Goal: Task Accomplishment & Management: Manage account settings

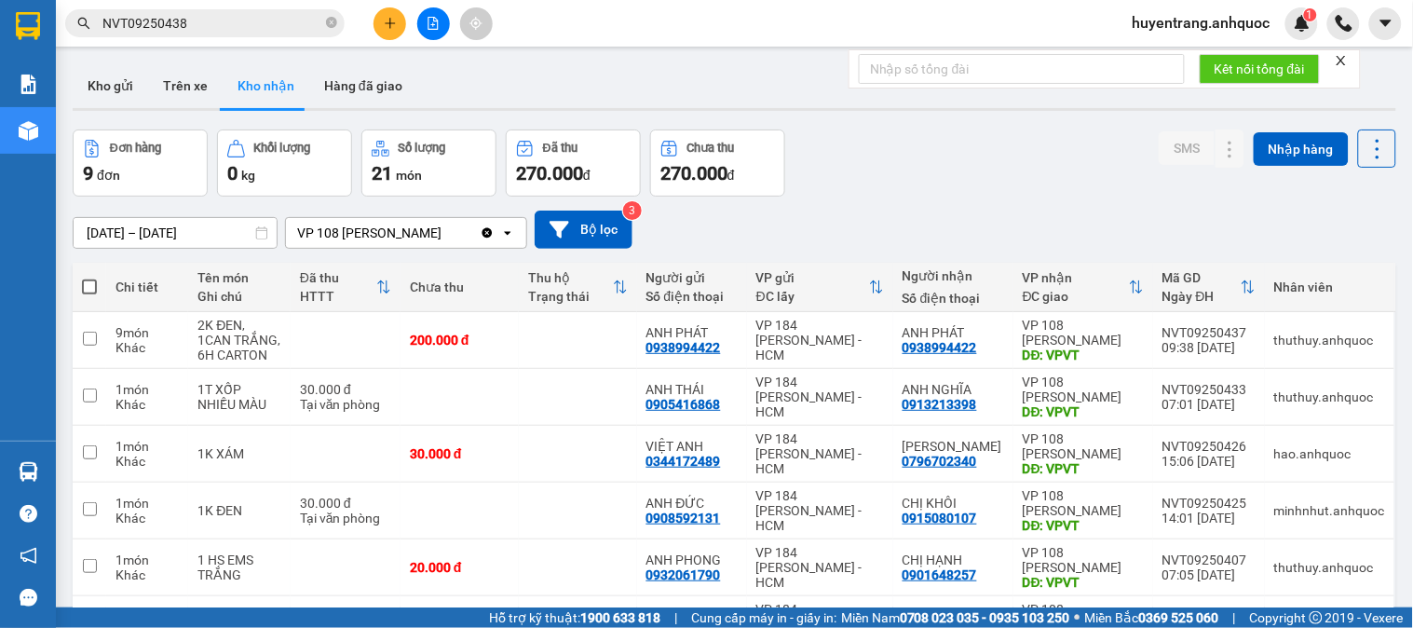
click at [177, 235] on input "01/09/2025 – 14/09/2025" at bounding box center [175, 233] width 203 height 30
click at [865, 187] on div "Đơn hàng 9 đơn Khối lượng 0 kg Số lượng 21 món Đã thu 270.000 đ Chưa thu 270.00…" at bounding box center [735, 163] width 1324 height 67
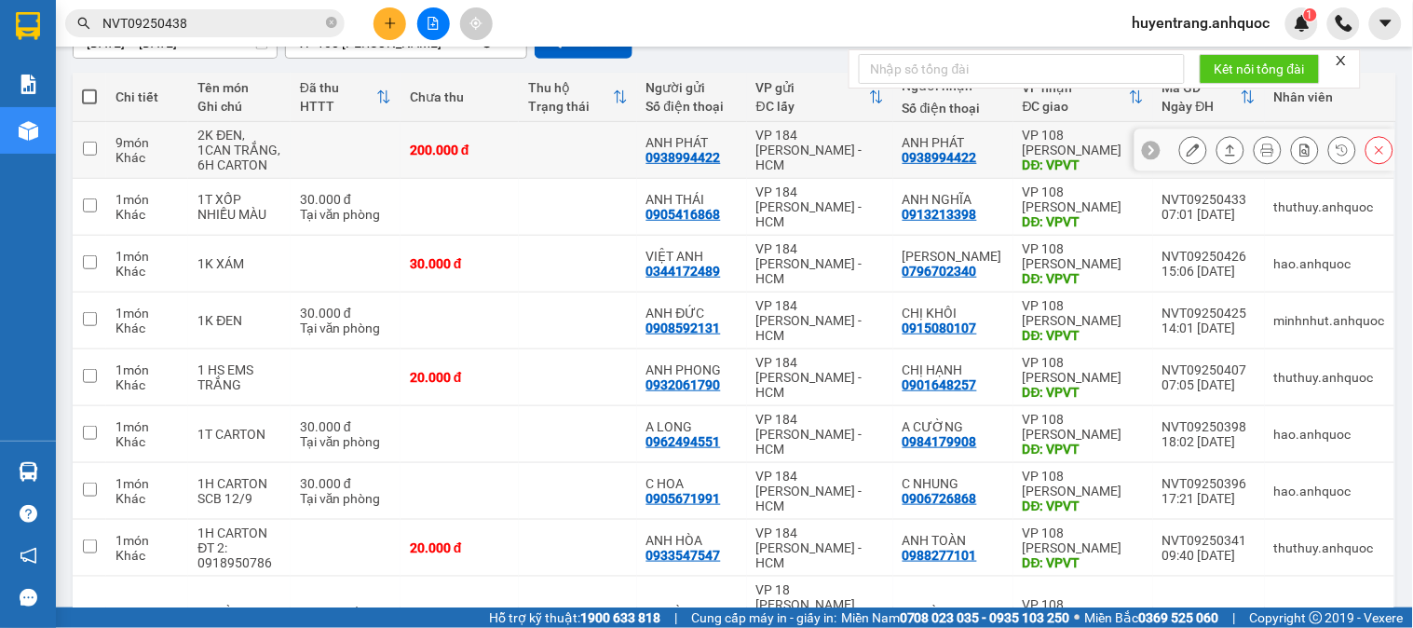
scroll to position [87, 0]
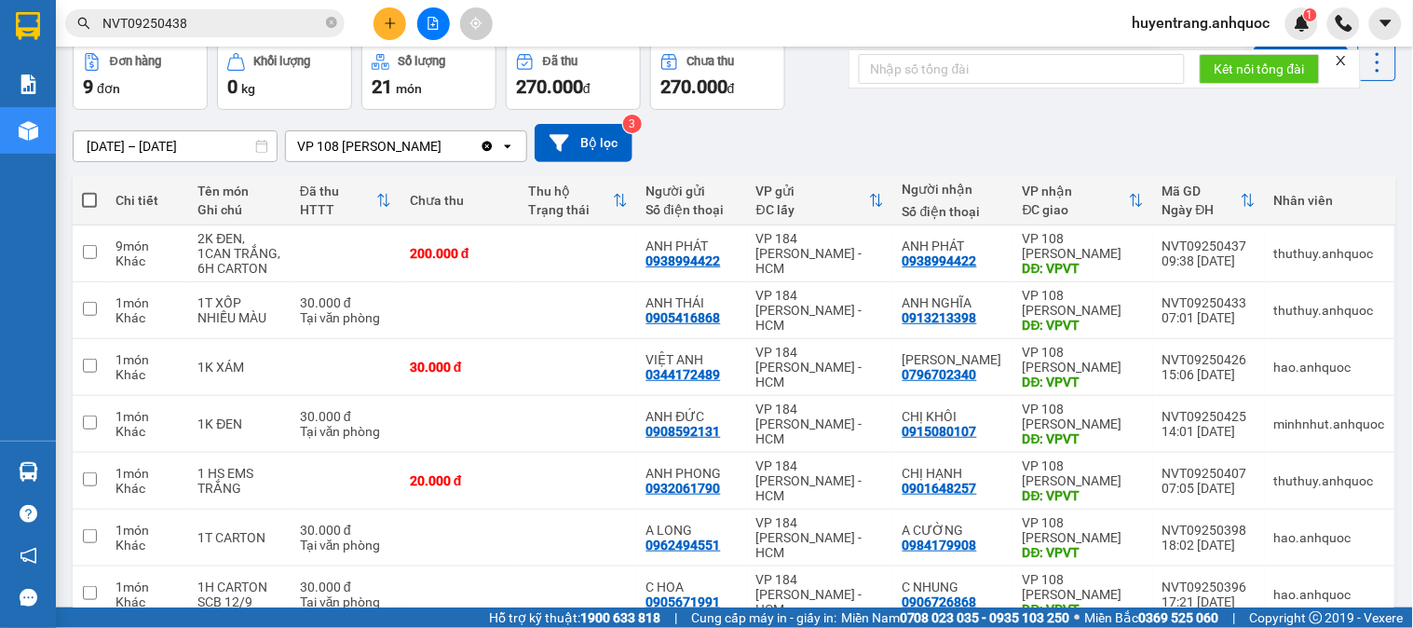
click at [1215, 23] on span "huyentrang.anhquoc" at bounding box center [1202, 22] width 168 height 23
click at [1172, 62] on span "Đăng xuất" at bounding box center [1210, 58] width 129 height 20
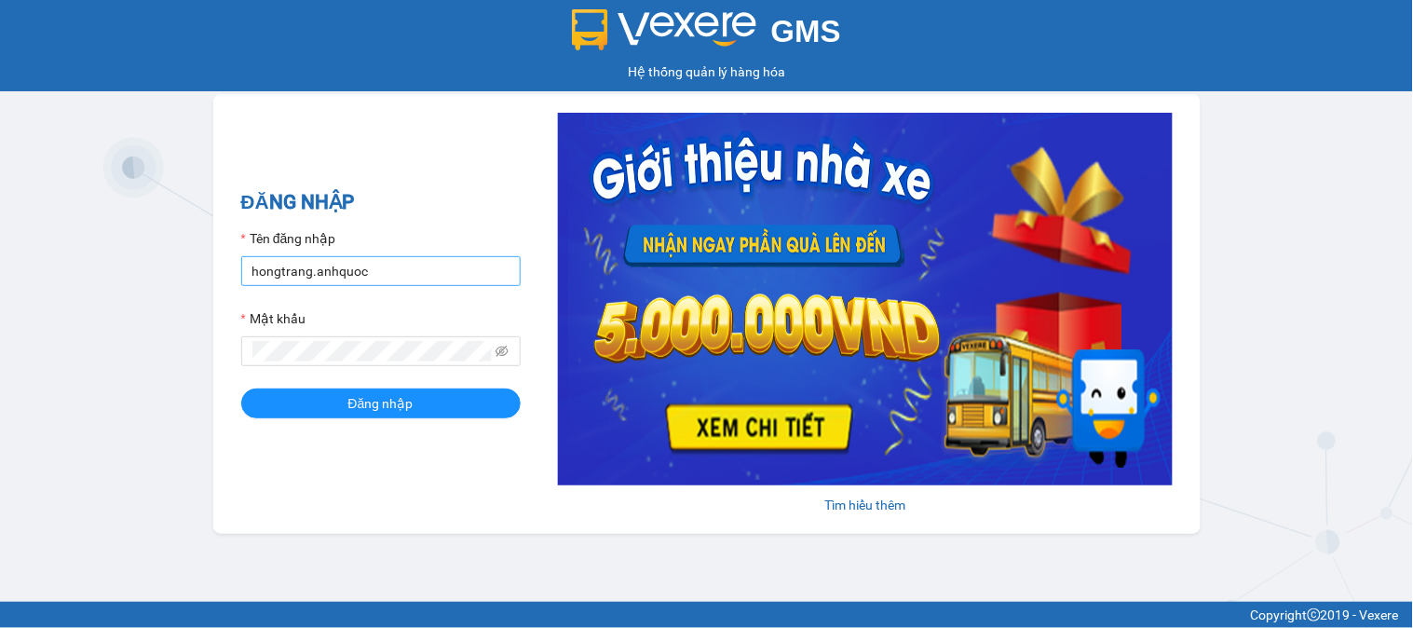
click at [383, 282] on form "Tên đăng nhập hongtrang.anhquoc Mật khẩu Đăng nhập" at bounding box center [381, 323] width 280 height 190
click at [386, 268] on input "hongtrang.anhquoc" at bounding box center [381, 271] width 280 height 30
drag, startPoint x: 103, startPoint y: 365, endPoint x: 105, endPoint y: 350, distance: 15.0
click at [105, 354] on div "GMS Hệ thống quản lý hàng hóa ĐĂNG NHẬP Tên đăng nhập hongtrang.anhquoc Mật khẩ…" at bounding box center [706, 301] width 1413 height 602
click at [427, 270] on input "hongtrang.anhquoc" at bounding box center [381, 271] width 280 height 30
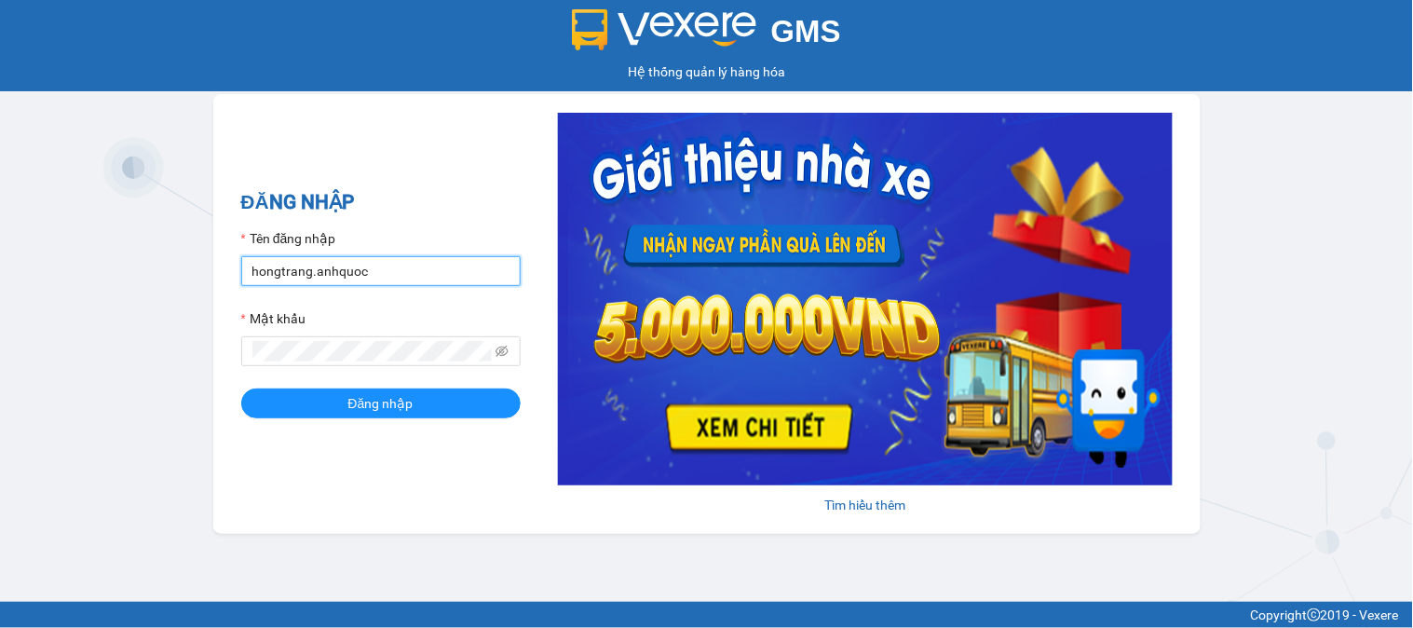
type input "thuthao.anhquoc"
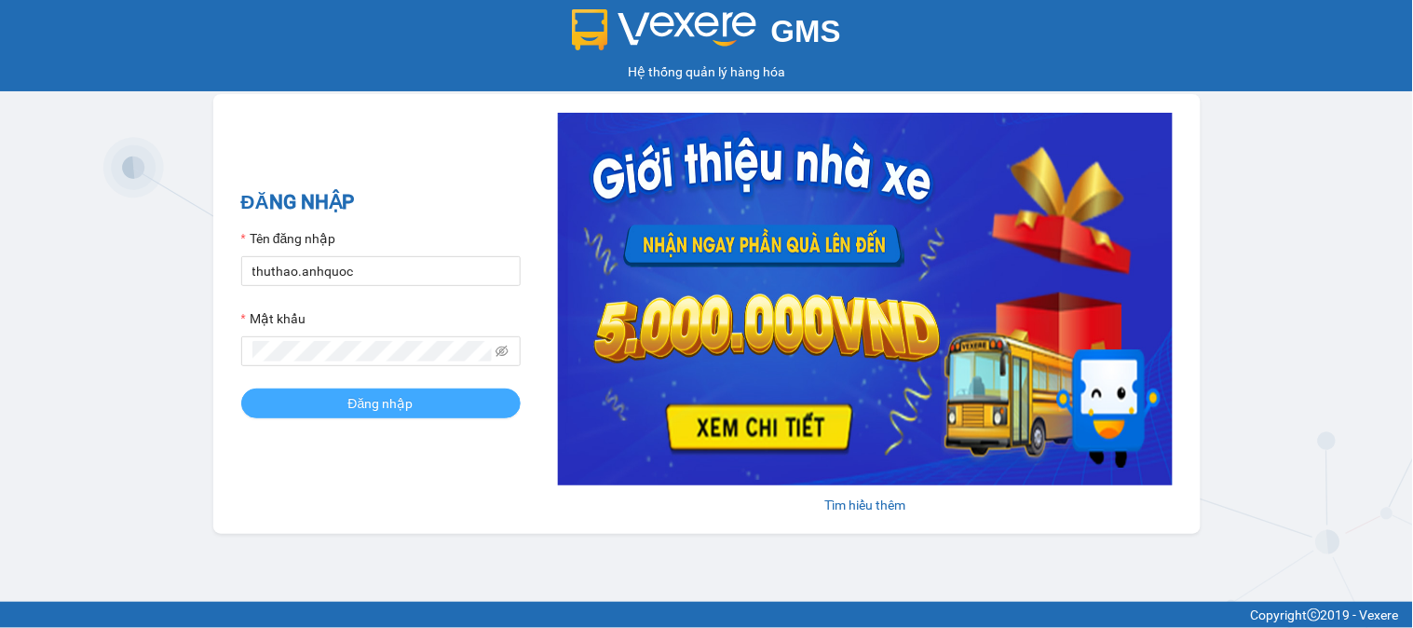
click at [369, 402] on span "Đăng nhập" at bounding box center [380, 403] width 65 height 20
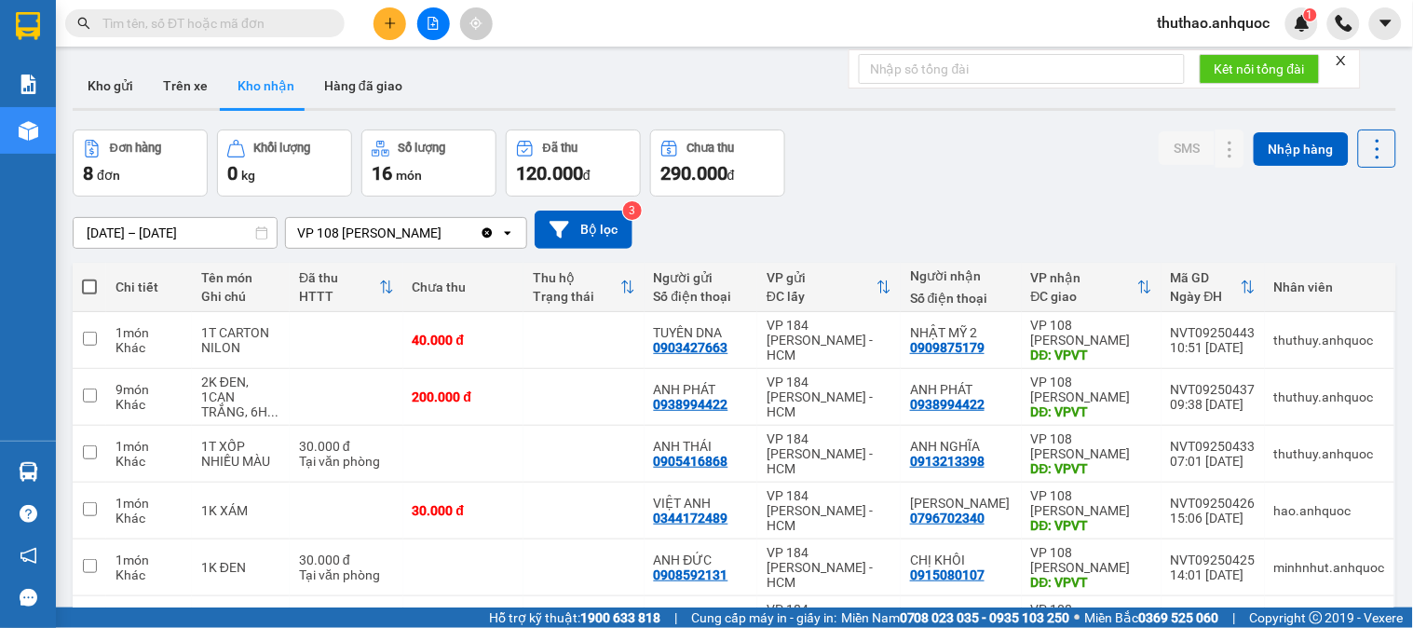
click at [99, 235] on input "12/09/2025 – 14/09/2025" at bounding box center [175, 233] width 203 height 30
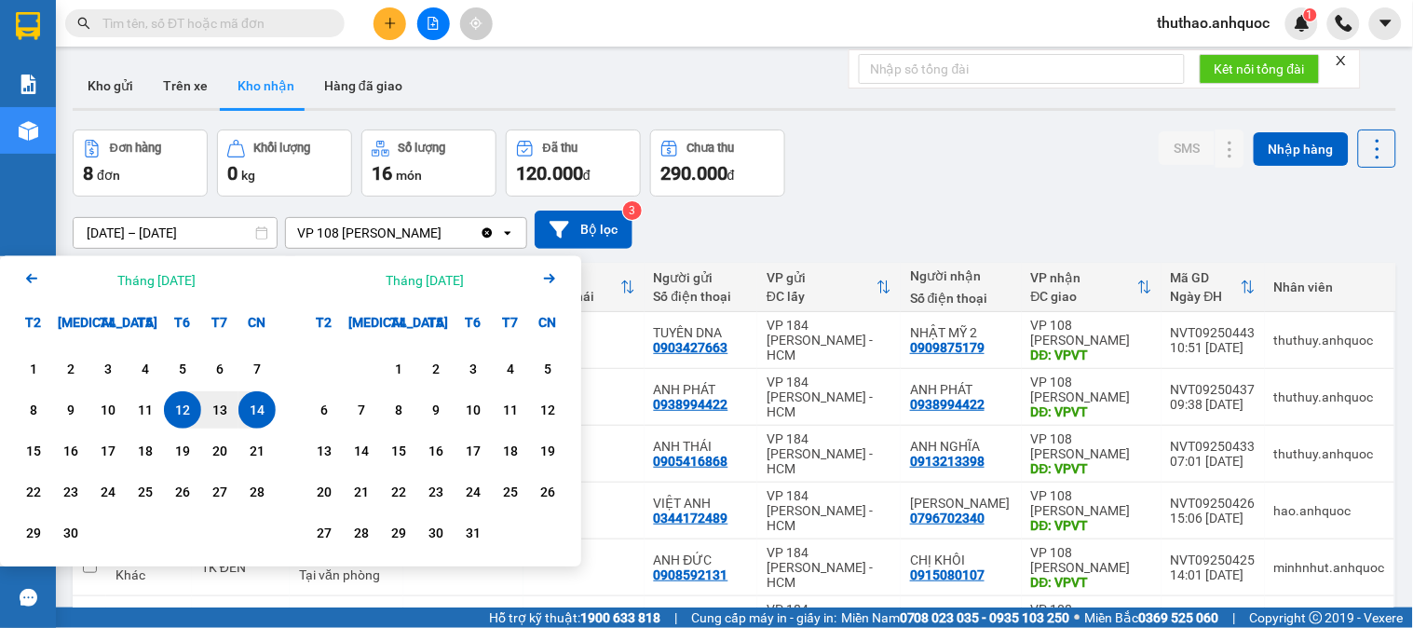
click at [28, 275] on icon "Arrow Left" at bounding box center [31, 278] width 22 height 22
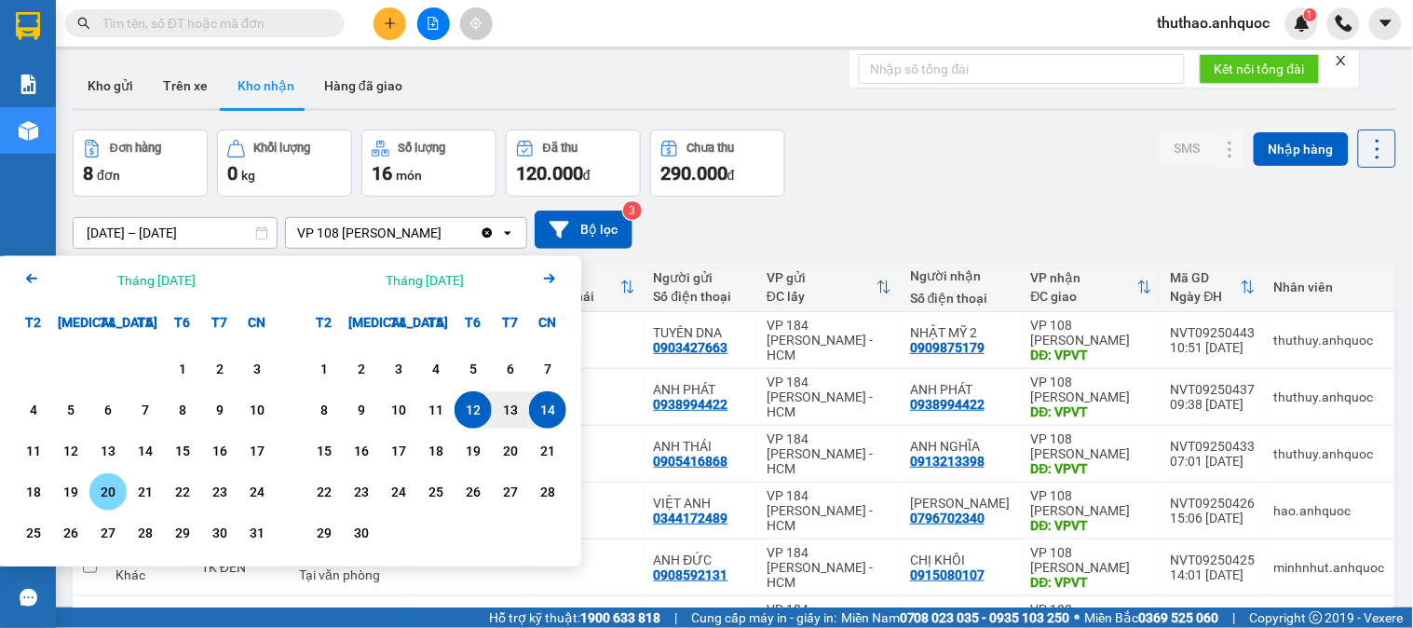
click at [99, 483] on div "20" at bounding box center [108, 492] width 26 height 22
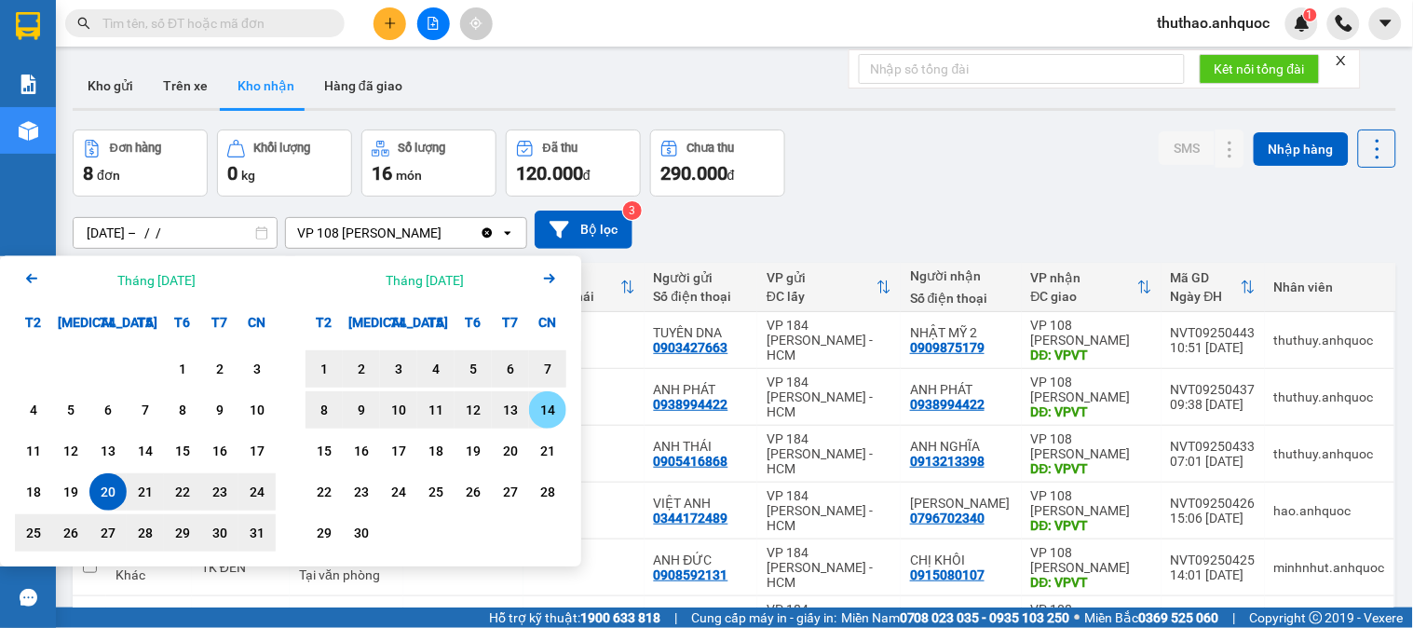
click at [548, 404] on div "14" at bounding box center [548, 410] width 26 height 22
type input "[DATE] – [DATE]"
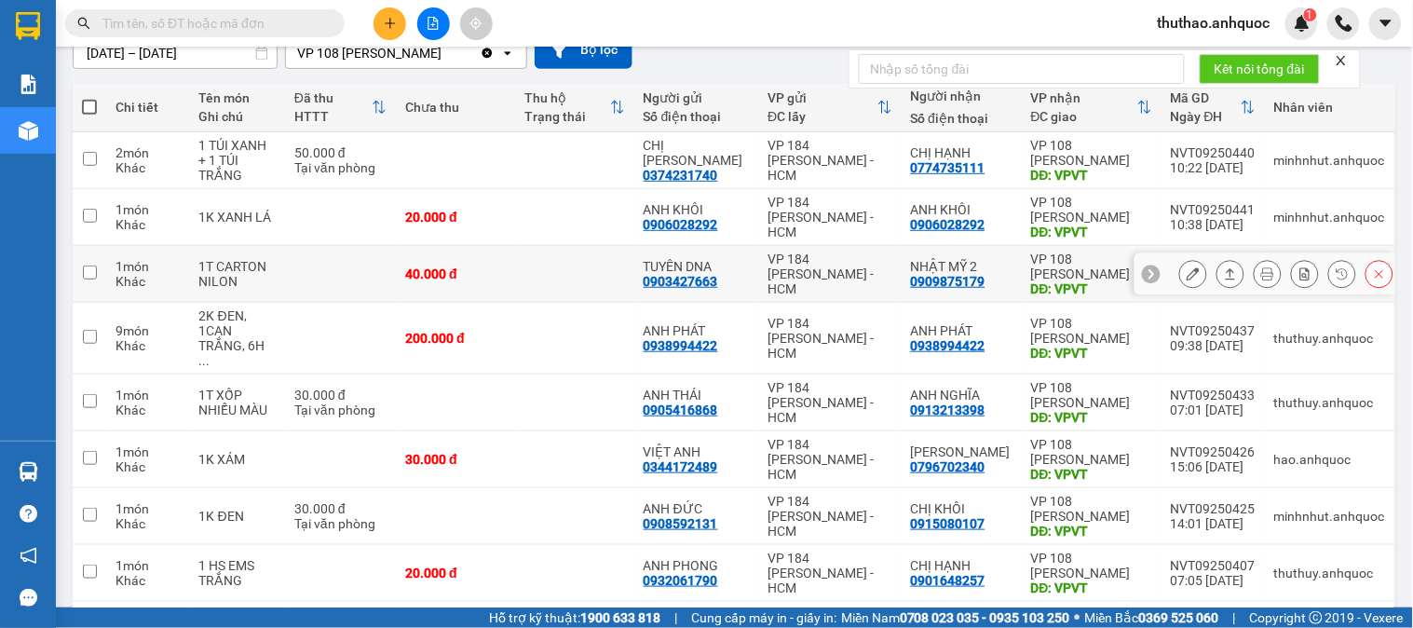
scroll to position [350, 0]
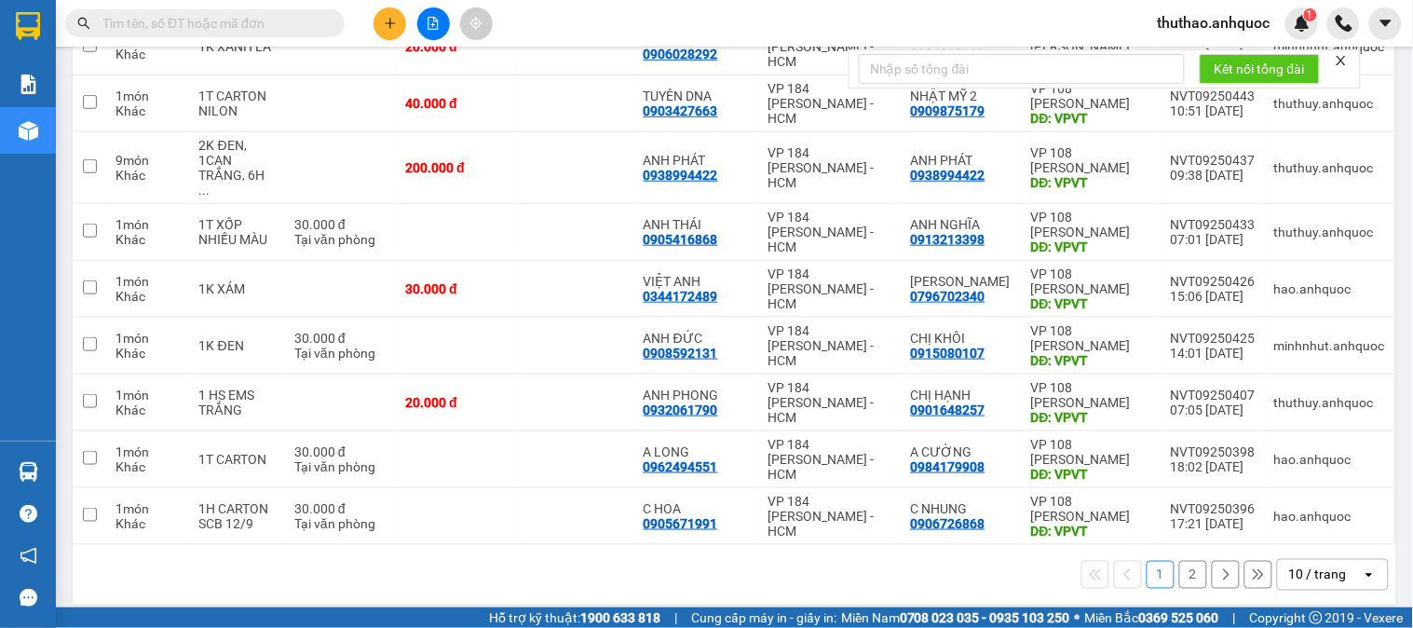
click at [1306, 566] on div "10 / trang" at bounding box center [1318, 575] width 58 height 19
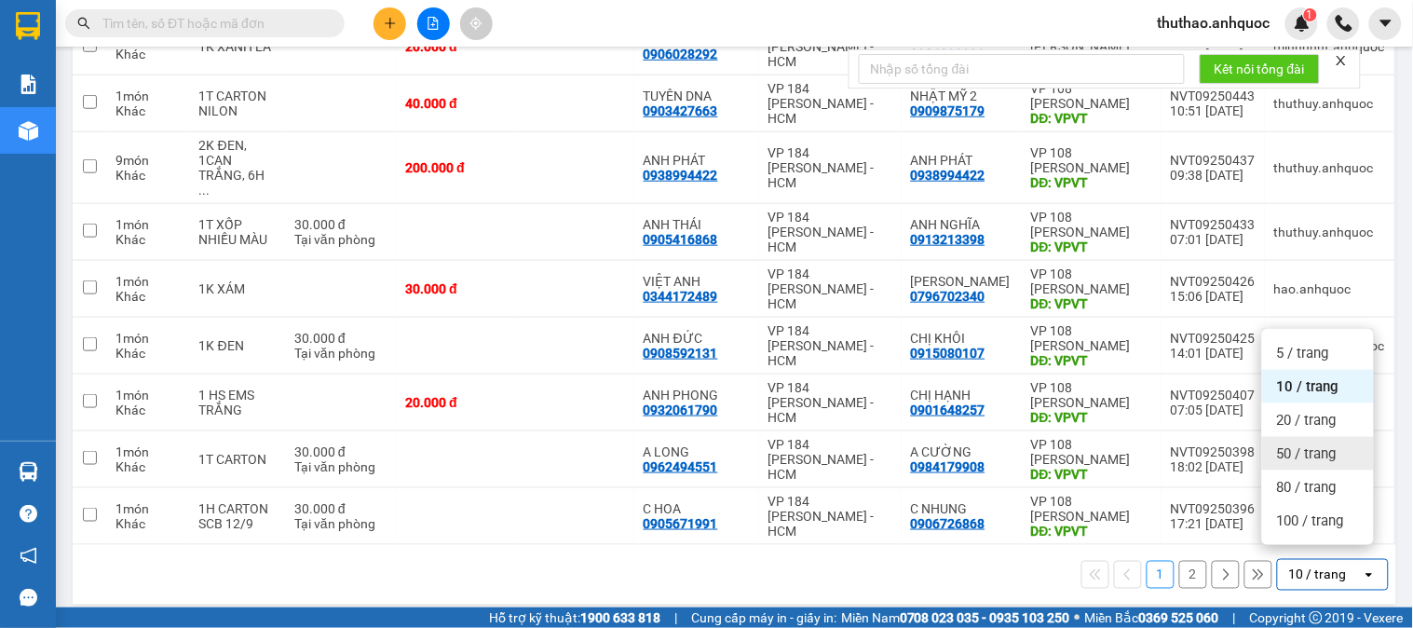
click at [1304, 450] on span "50 / trang" at bounding box center [1307, 453] width 60 height 19
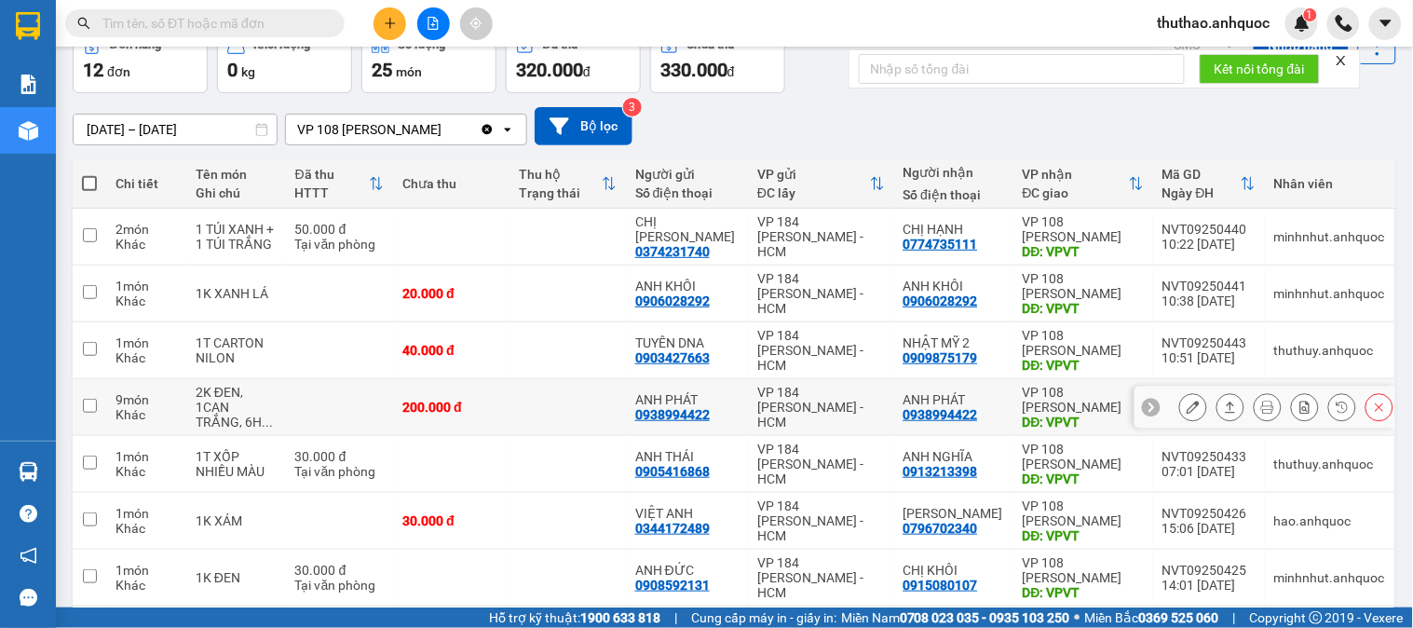
scroll to position [207, 0]
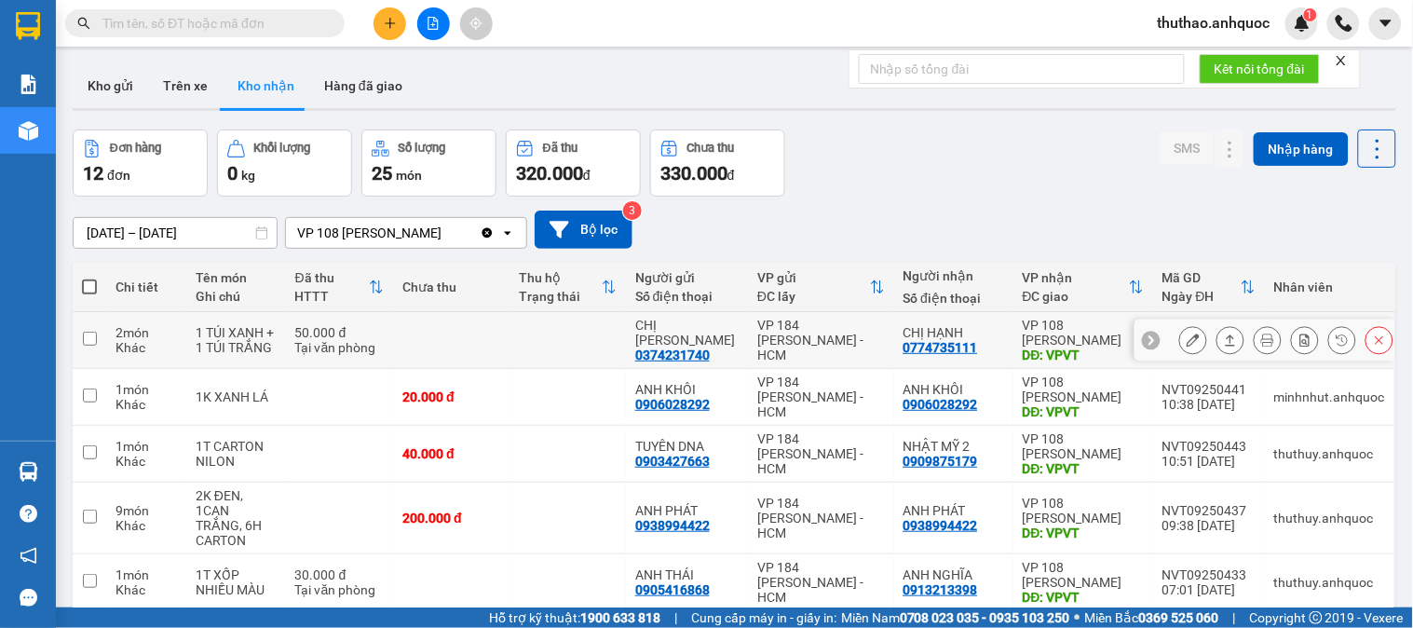
scroll to position [103, 0]
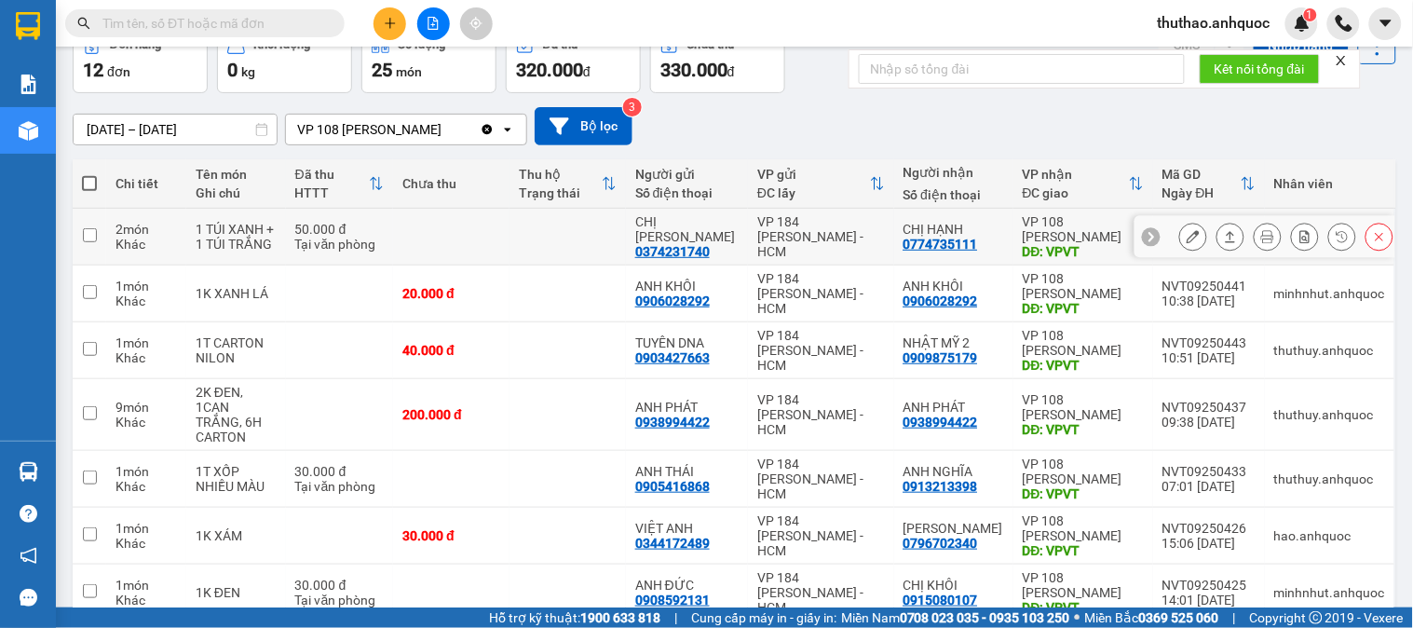
click at [1187, 234] on icon at bounding box center [1193, 236] width 13 height 13
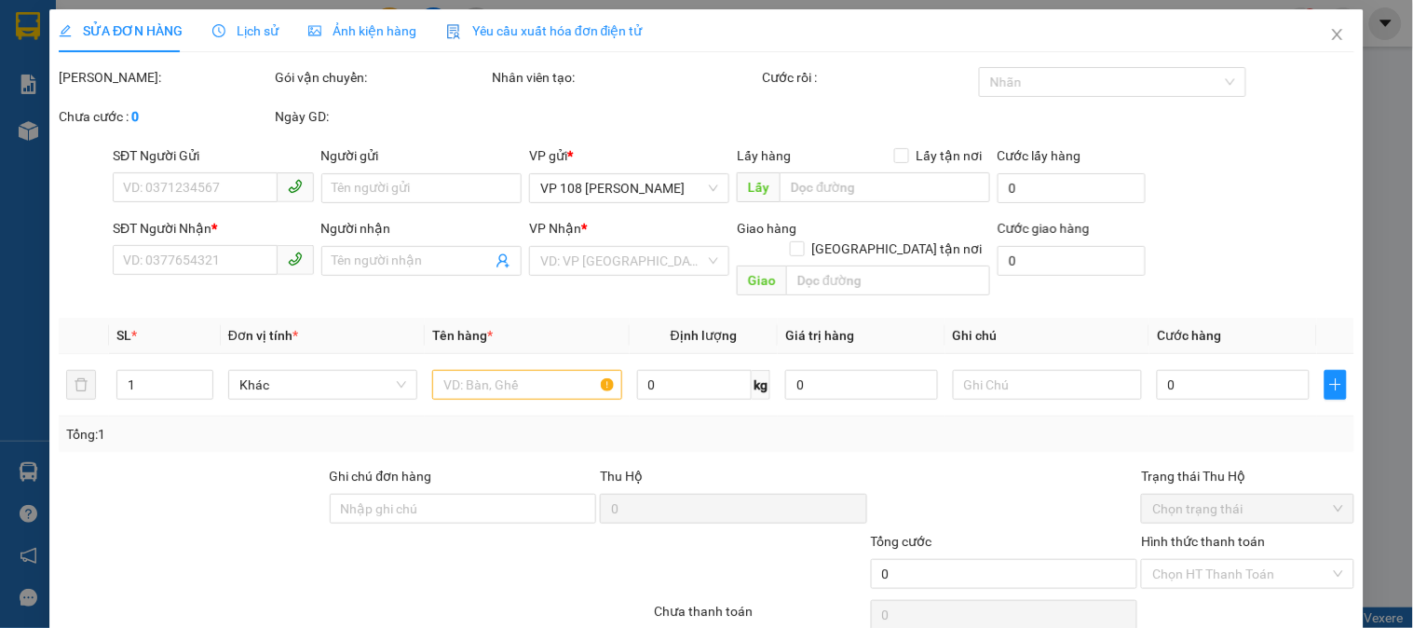
type input "0374231740"
type input "CHỊ HÀ"
type input "0774735111"
type input "CHỊ HẠNH"
type input "VPVT"
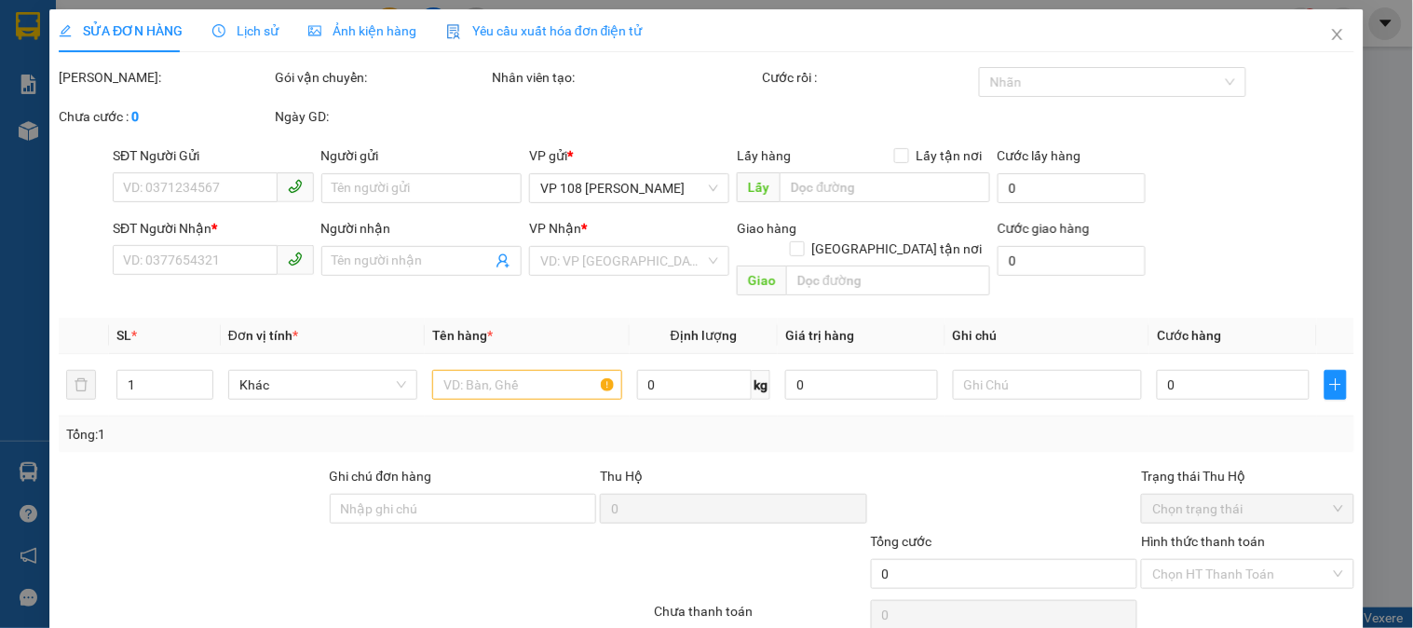
type input "TM 14/9 NHỰT"
type input "50.000"
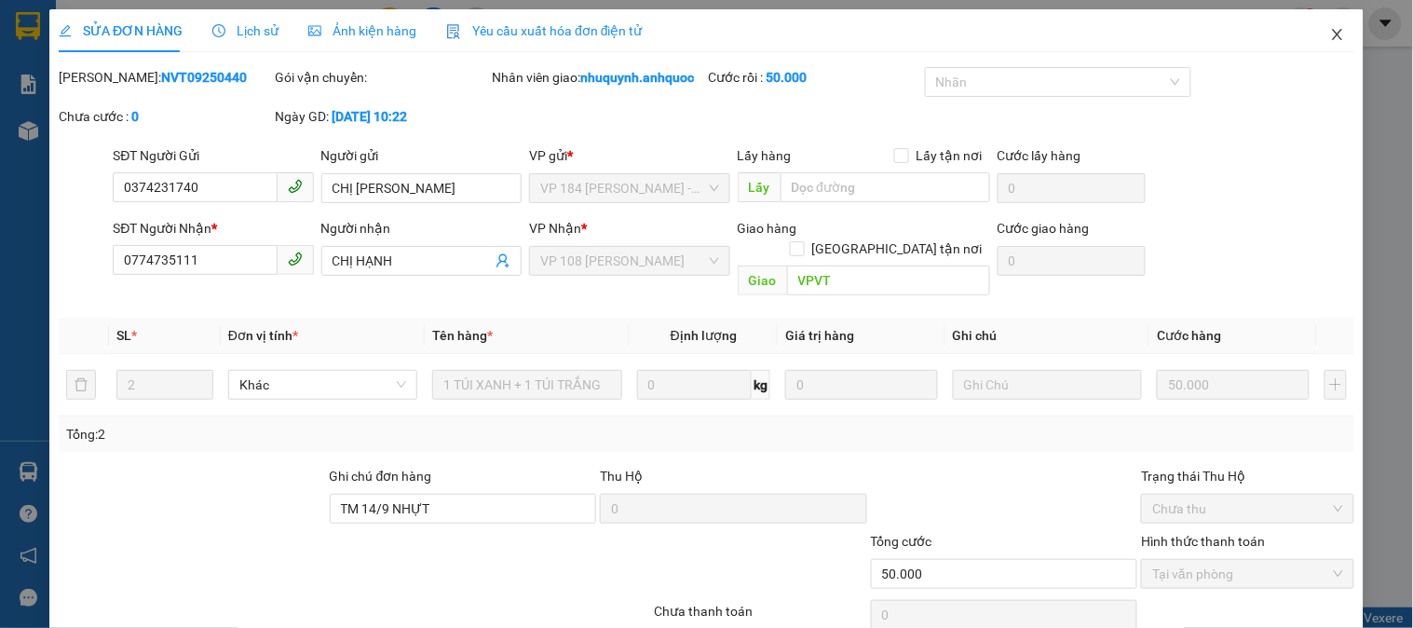
click at [1330, 35] on icon "close" at bounding box center [1337, 34] width 15 height 15
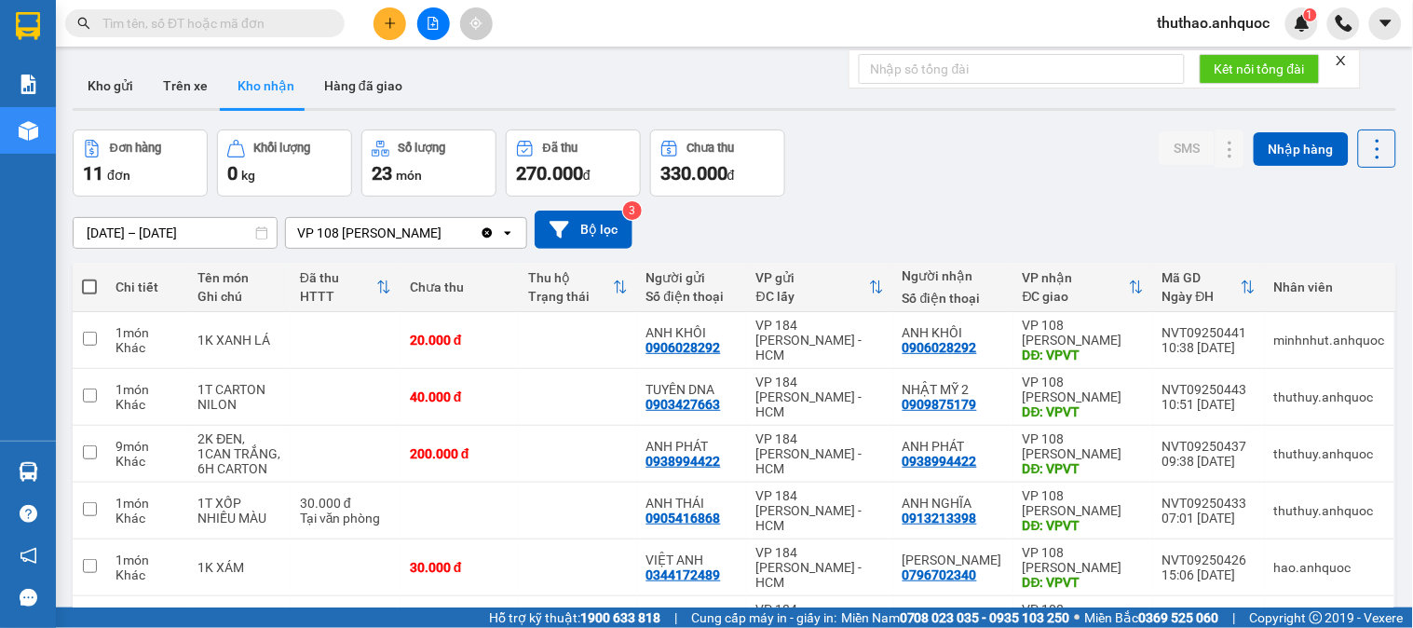
click at [133, 23] on input "text" at bounding box center [212, 23] width 220 height 20
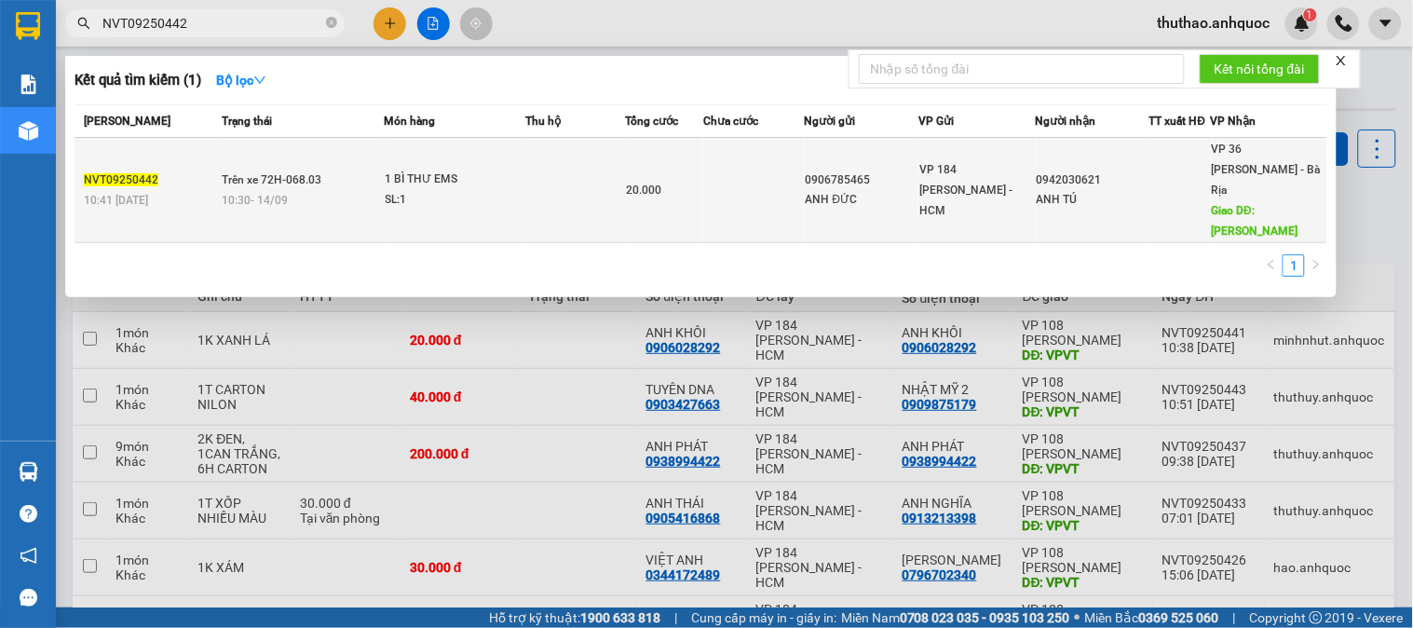
type input "NVT09250442"
click at [1051, 175] on div "0942030621" at bounding box center [1093, 180] width 112 height 20
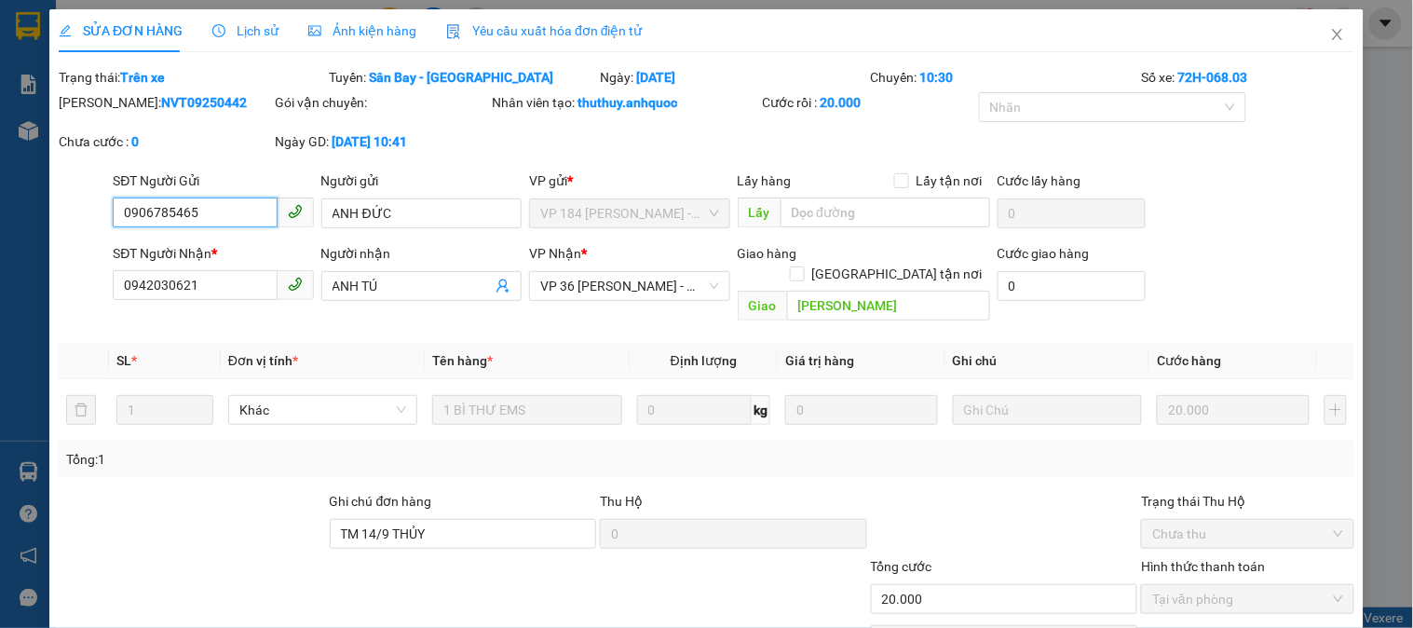
type input "0906785465"
type input "ANH ĐỨC"
type input "0942030621"
type input "ANH TÚ"
type input "[PERSON_NAME]"
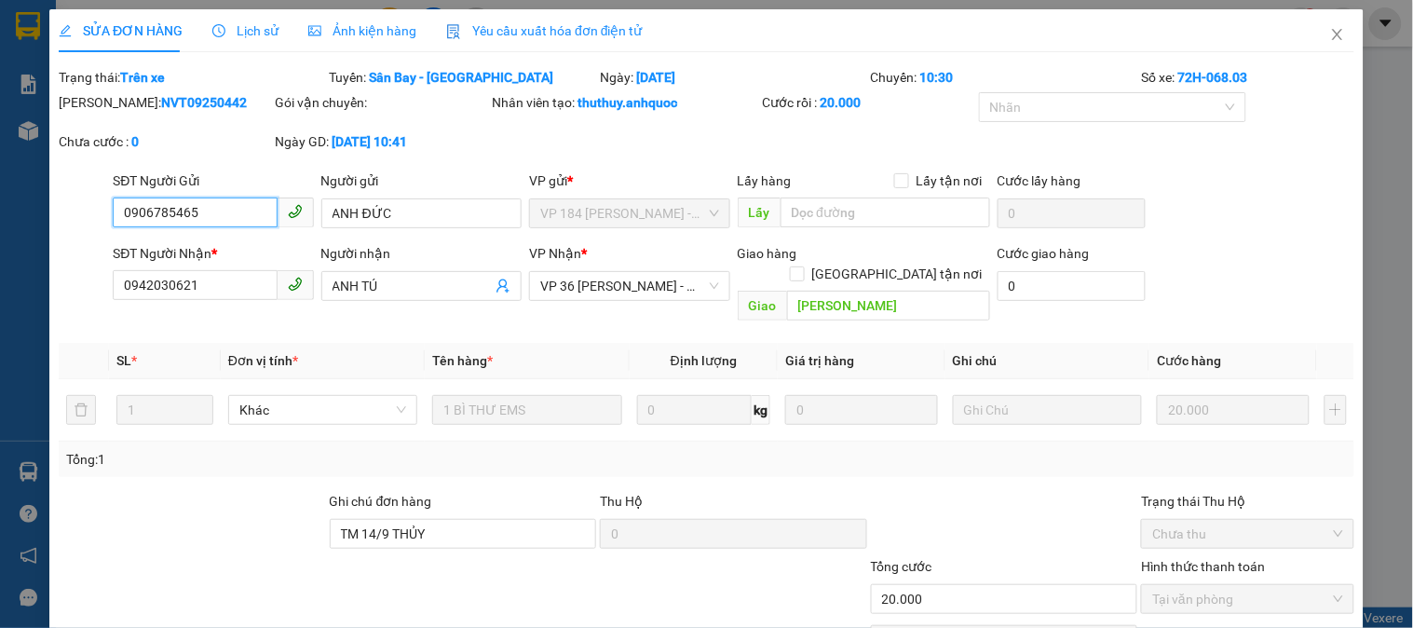
type input "TM 14/9 THỦY"
type input "20.000"
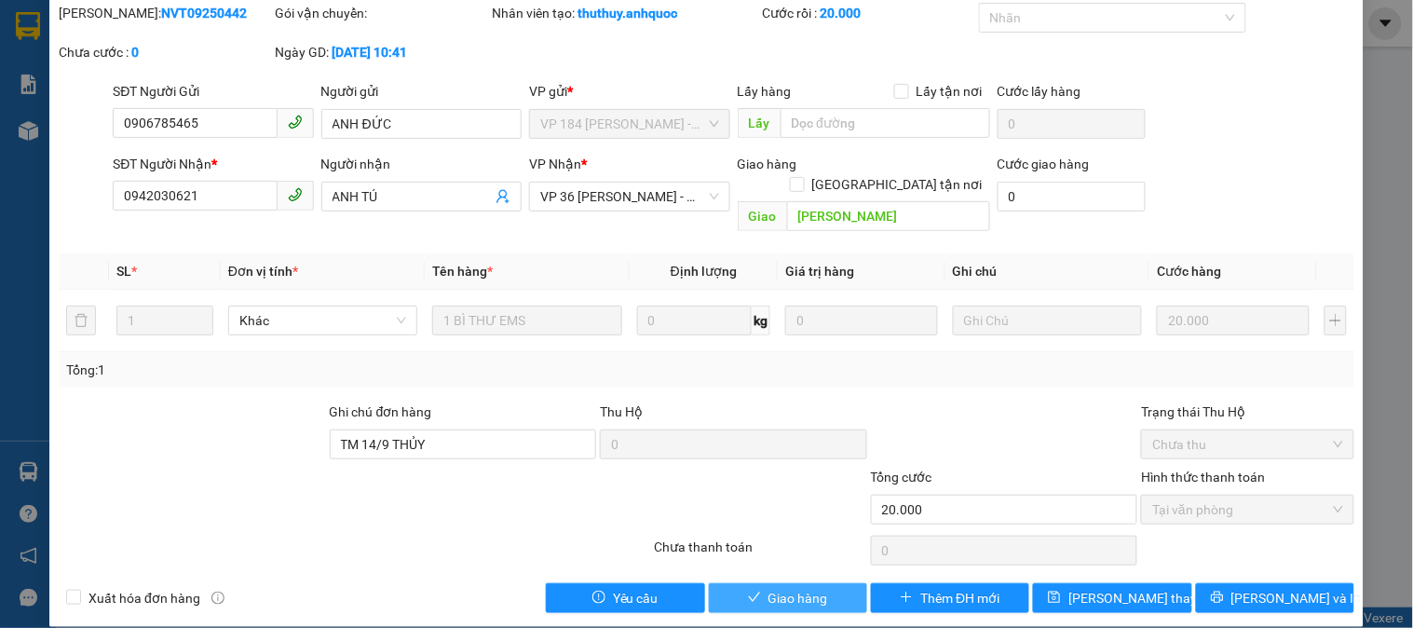
click at [798, 588] on span "Giao hàng" at bounding box center [799, 598] width 60 height 20
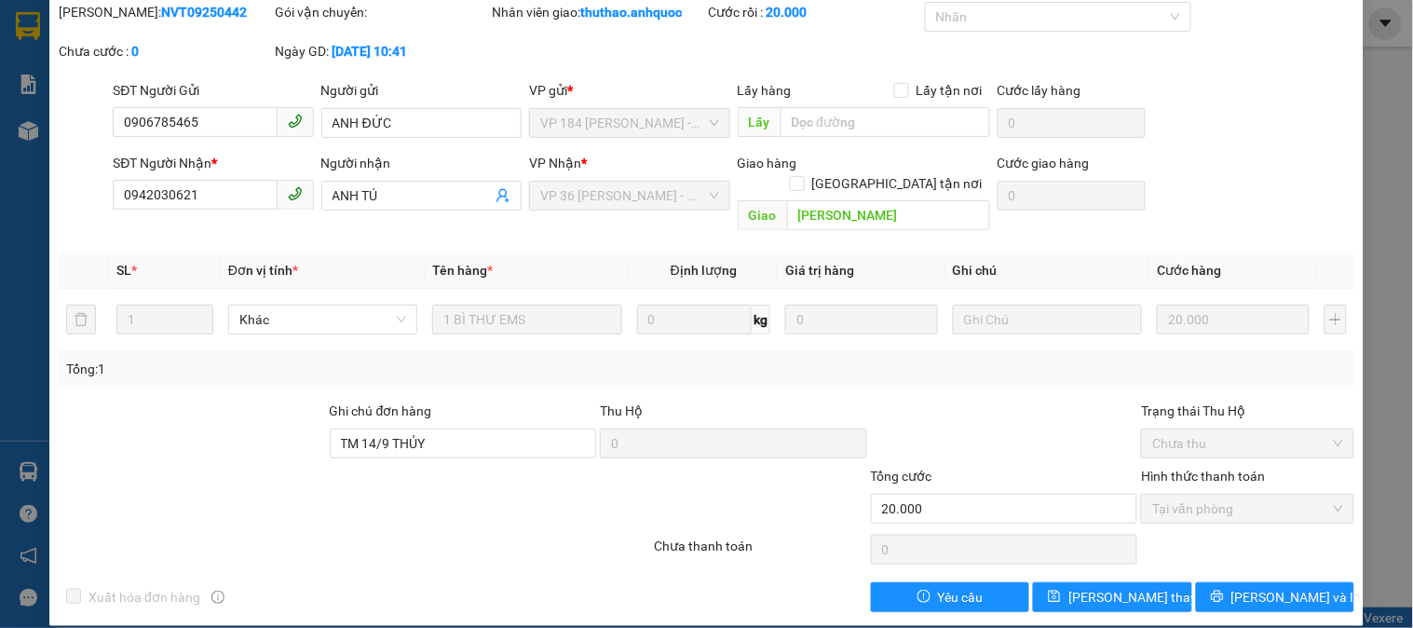
scroll to position [0, 0]
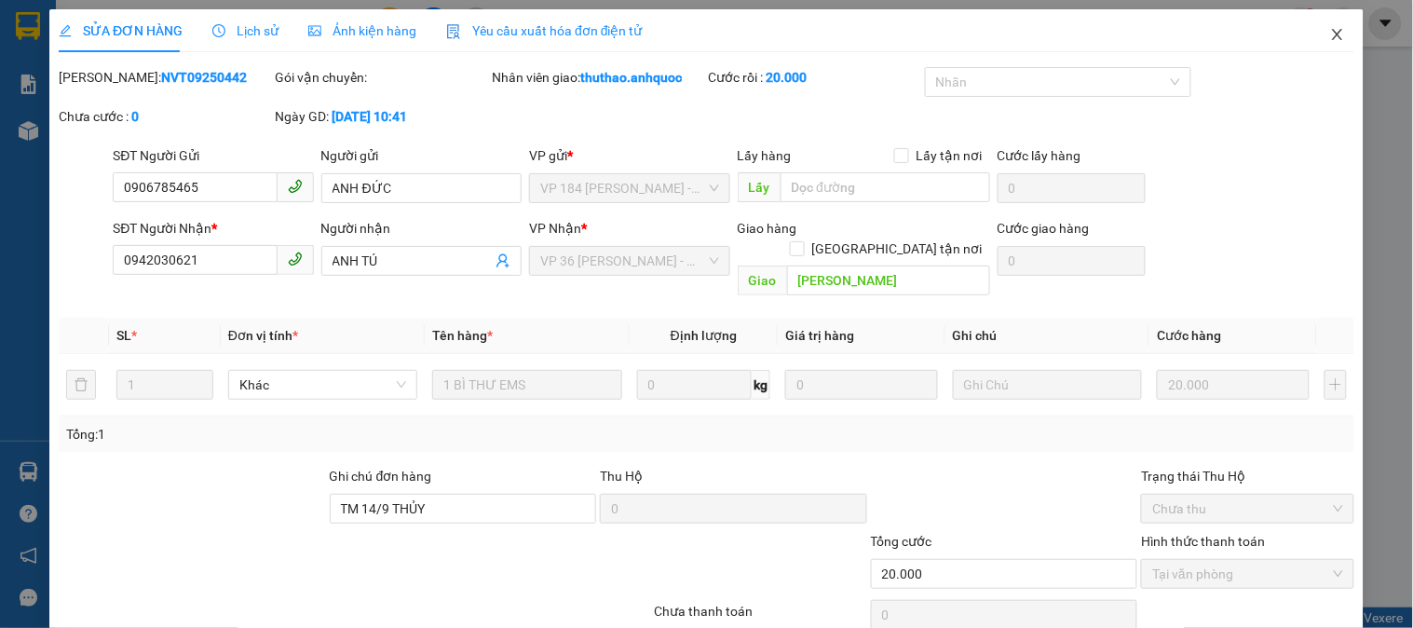
click at [1330, 37] on icon "close" at bounding box center [1337, 34] width 15 height 15
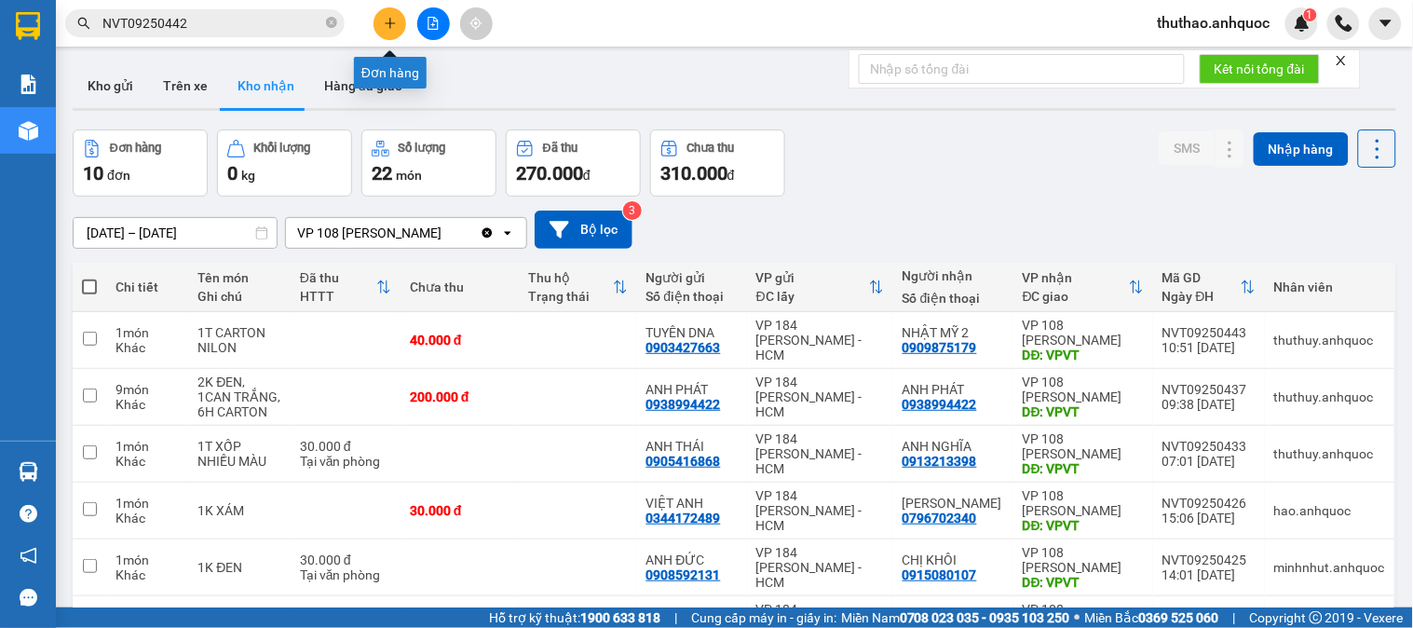
click at [387, 14] on button at bounding box center [390, 23] width 33 height 33
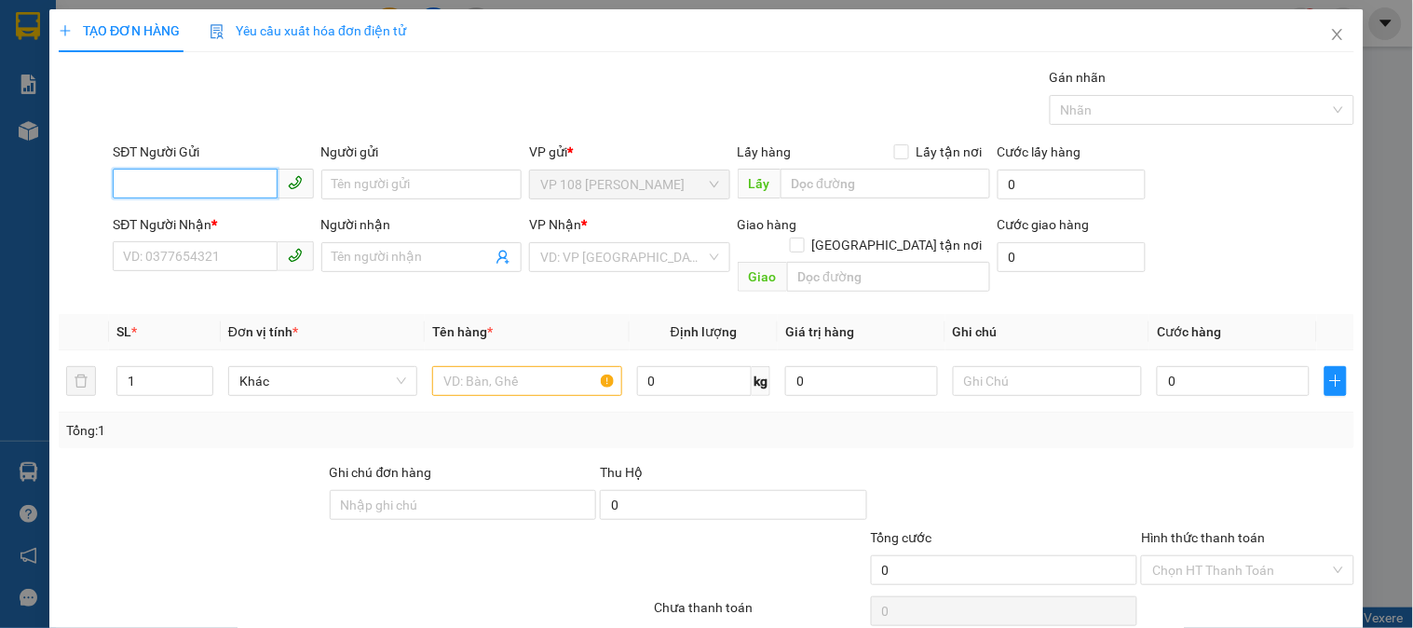
click at [211, 186] on input "SĐT Người Gửi" at bounding box center [195, 184] width 164 height 30
click at [1332, 35] on icon "close" at bounding box center [1337, 34] width 10 height 11
